Goal: Navigation & Orientation: Find specific page/section

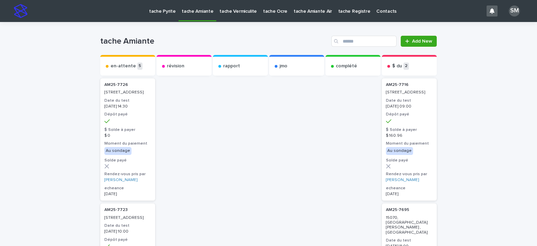
click at [162, 9] on p "tache Pyrite" at bounding box center [162, 7] width 26 height 14
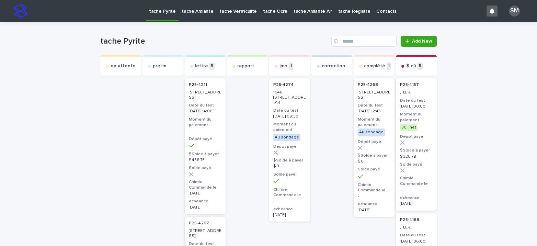
click at [189, 15] on link "tache Amiante" at bounding box center [198, 10] width 38 height 21
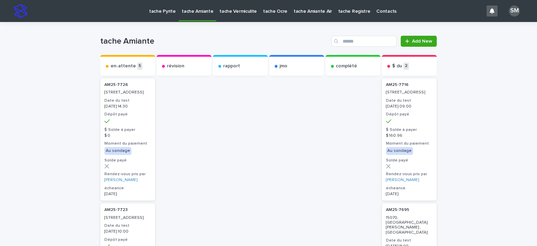
click at [229, 12] on p "tache Vermiculite" at bounding box center [237, 7] width 37 height 14
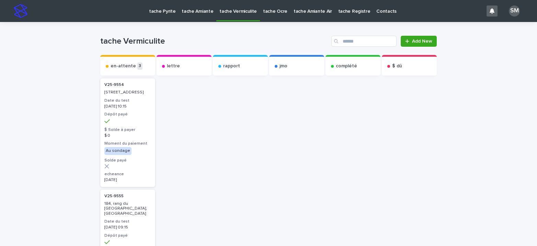
click at [263, 11] on p "tache Ocre" at bounding box center [275, 7] width 24 height 14
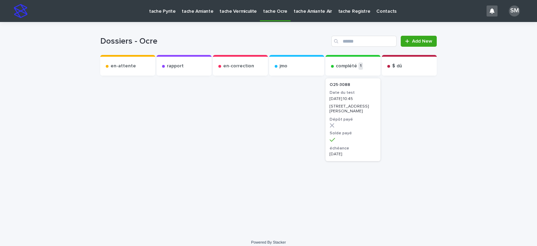
click at [294, 11] on p "tache Amiante Air" at bounding box center [313, 7] width 38 height 14
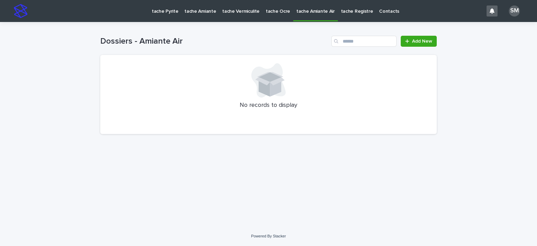
click at [158, 12] on p "tache Pyrite" at bounding box center [165, 7] width 26 height 14
